Goal: Find contact information: Find contact information

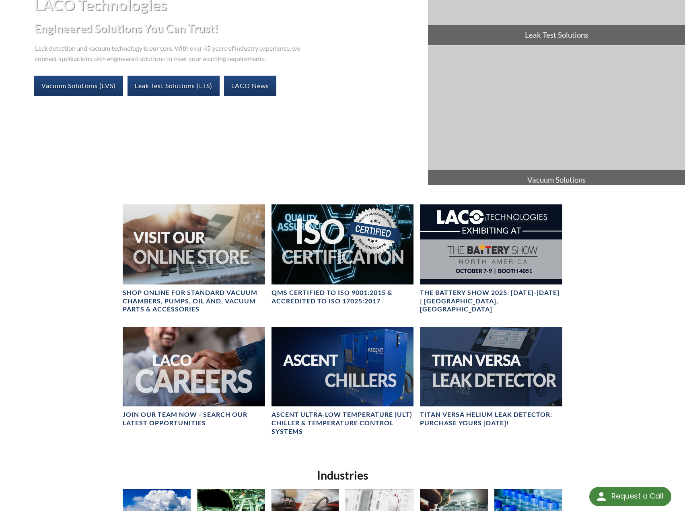
scroll to position [123, 0]
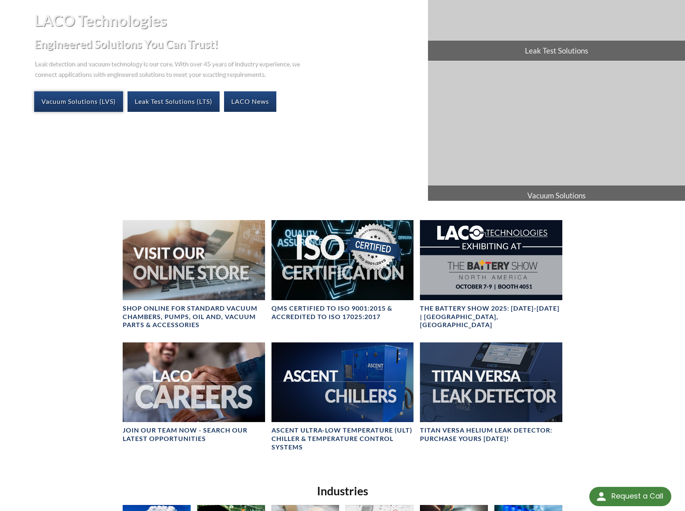
click at [52, 102] on link "Vacuum Solutions (LVS)" at bounding box center [78, 101] width 89 height 20
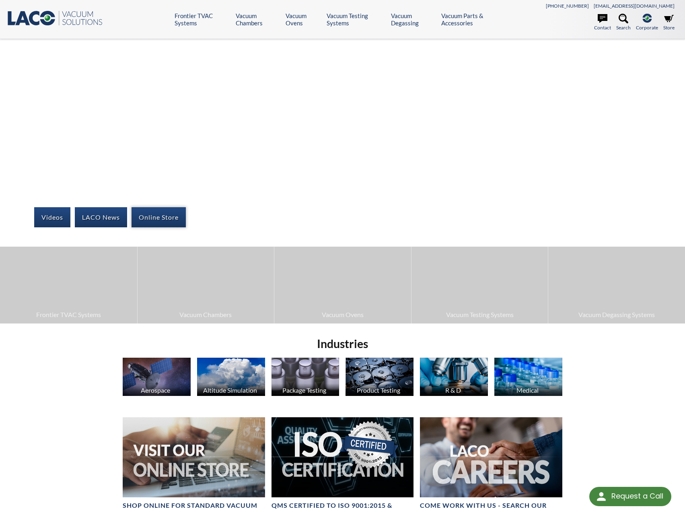
click at [164, 217] on link "Online Store" at bounding box center [159, 217] width 54 height 20
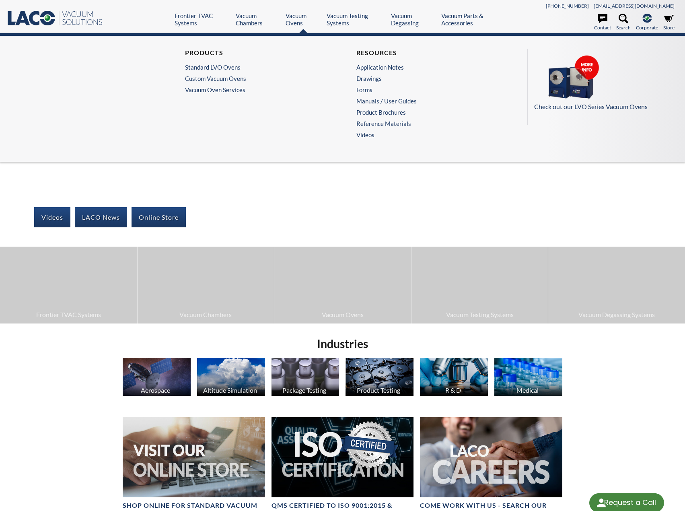
select select "Language Translate Widget"
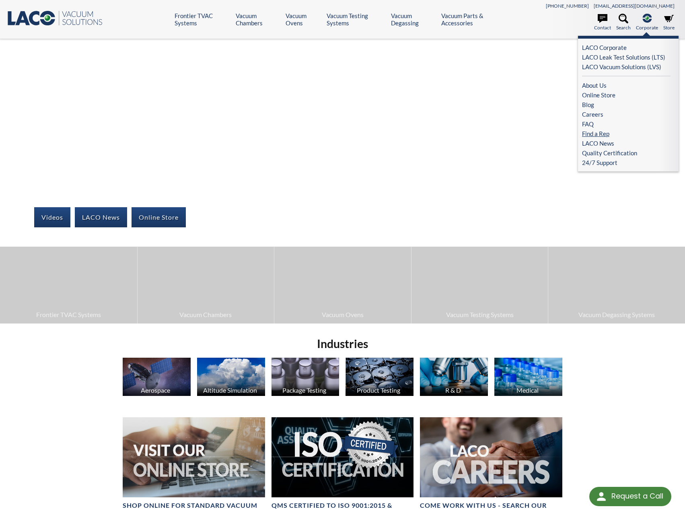
click at [601, 134] on link "Find a Rep" at bounding box center [626, 134] width 89 height 10
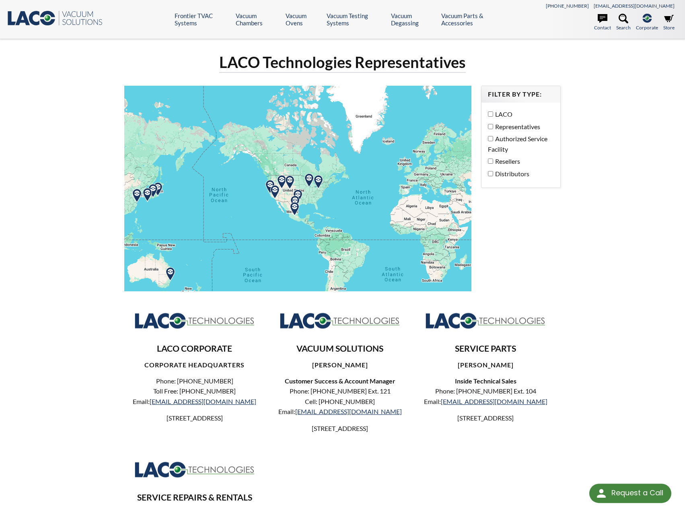
select select "Language Translate Widget"
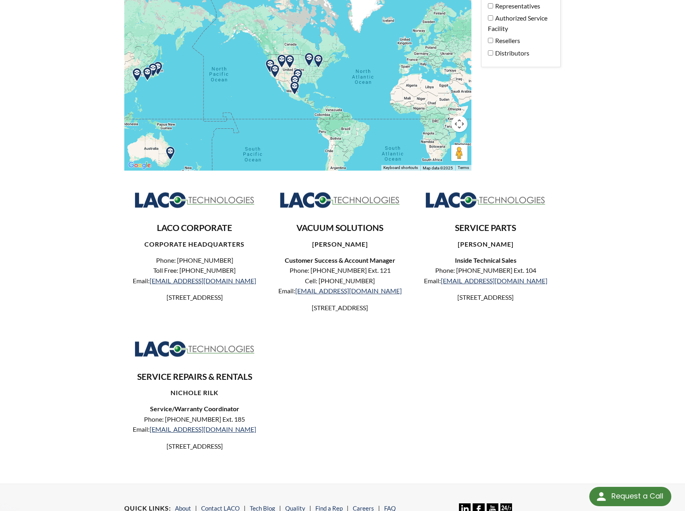
scroll to position [80, 0]
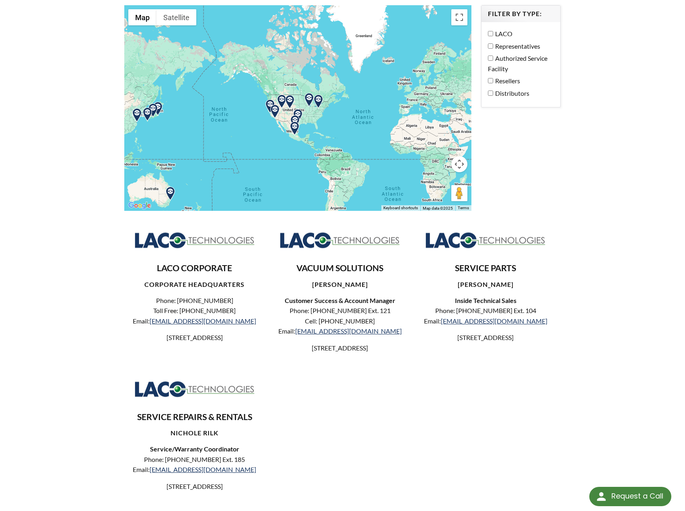
drag, startPoint x: 297, startPoint y: 266, endPoint x: 374, endPoint y: 359, distance: 120.3
click at [377, 353] on div "VACUUM SOLUTIONS JOHN REESE Customer Success & Account Manager Phone: 801-486-1…" at bounding box center [340, 288] width 141 height 129
copy div "VACUUM SOLUTIONS JOHN REESE Customer Success & Account Manager Phone: 801-486-1…"
